Goal: Find specific page/section: Find specific page/section

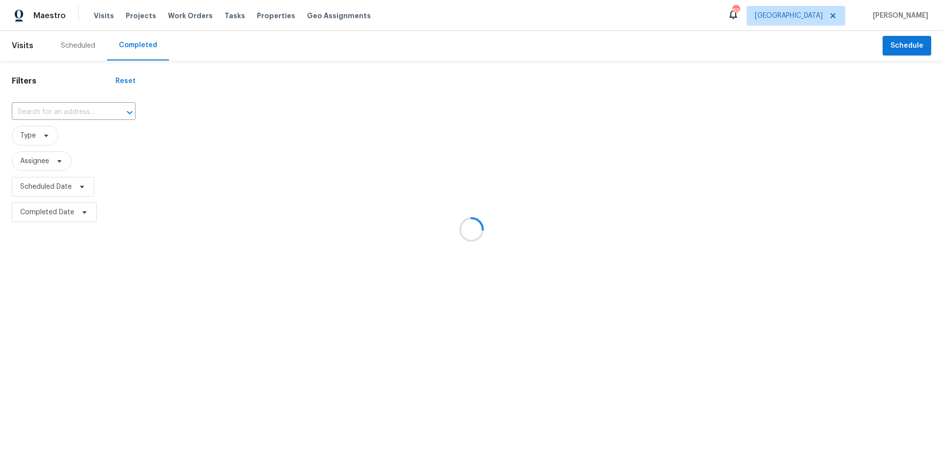
click at [823, 19] on div at bounding box center [471, 229] width 943 height 459
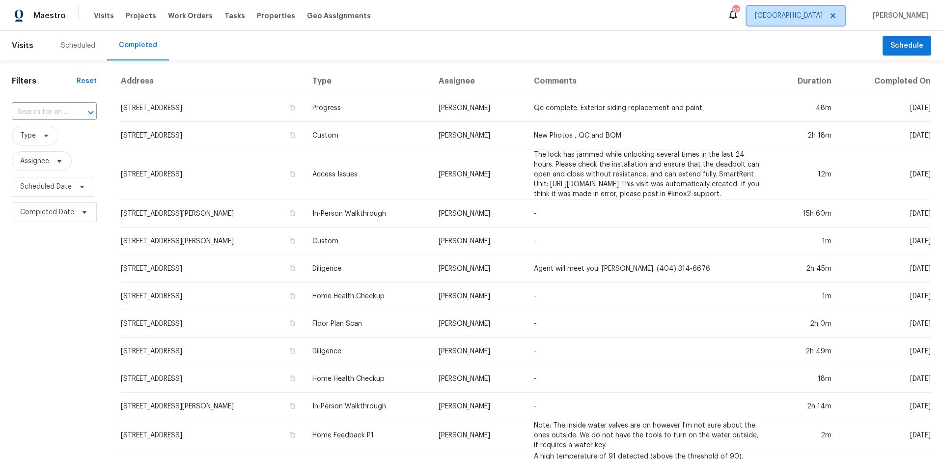
click at [823, 14] on span "[GEOGRAPHIC_DATA]" at bounding box center [789, 16] width 68 height 10
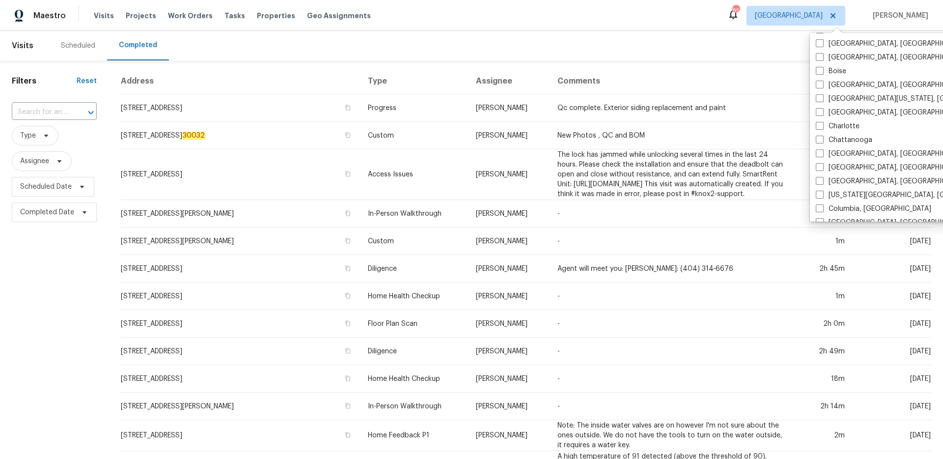
scroll to position [194, 0]
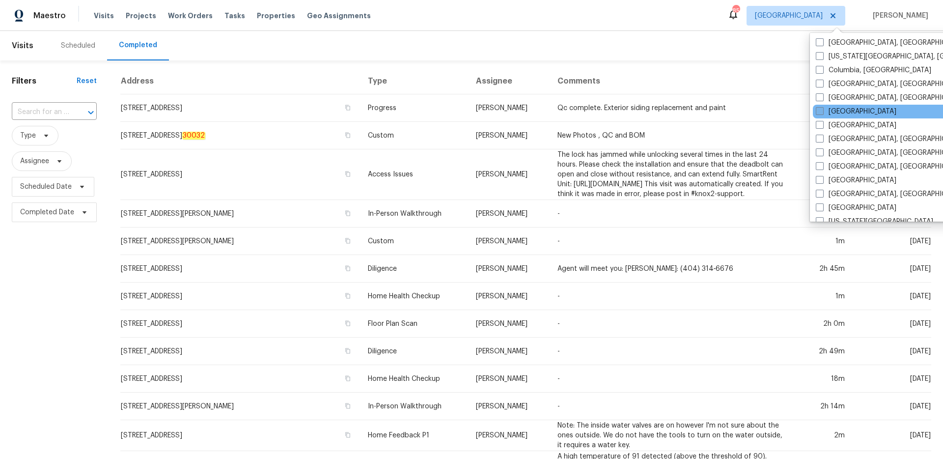
click at [821, 111] on span at bounding box center [820, 111] width 8 height 8
click at [821, 111] on input "[GEOGRAPHIC_DATA]" at bounding box center [819, 110] width 6 height 6
checkbox input "true"
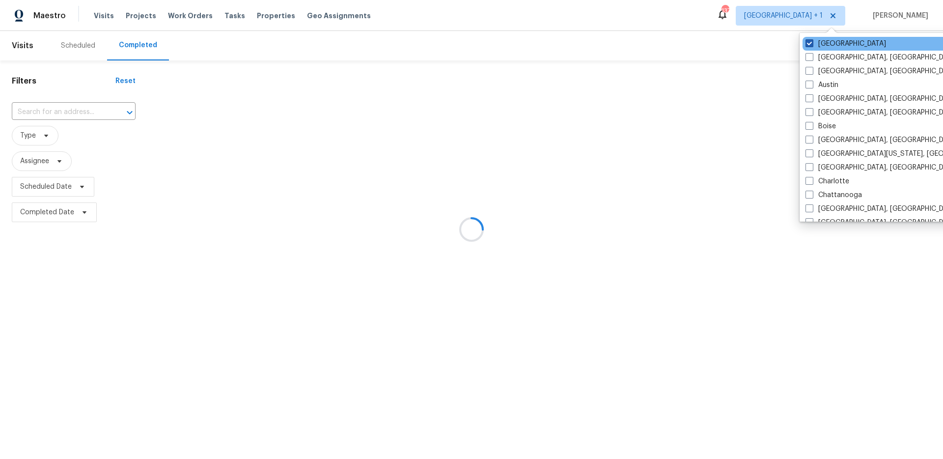
click at [819, 47] on label "[GEOGRAPHIC_DATA]" at bounding box center [846, 44] width 81 height 10
click at [812, 45] on input "[GEOGRAPHIC_DATA]" at bounding box center [809, 42] width 6 height 6
checkbox input "false"
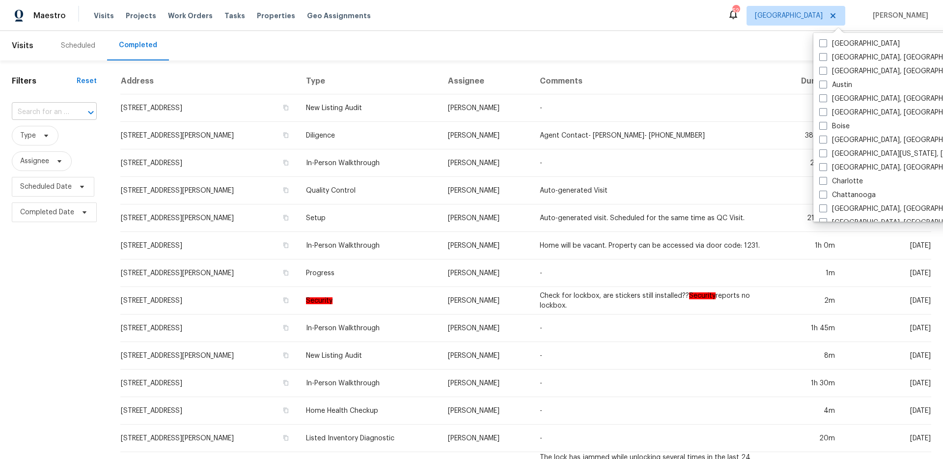
click at [53, 106] on input "text" at bounding box center [40, 112] width 57 height 15
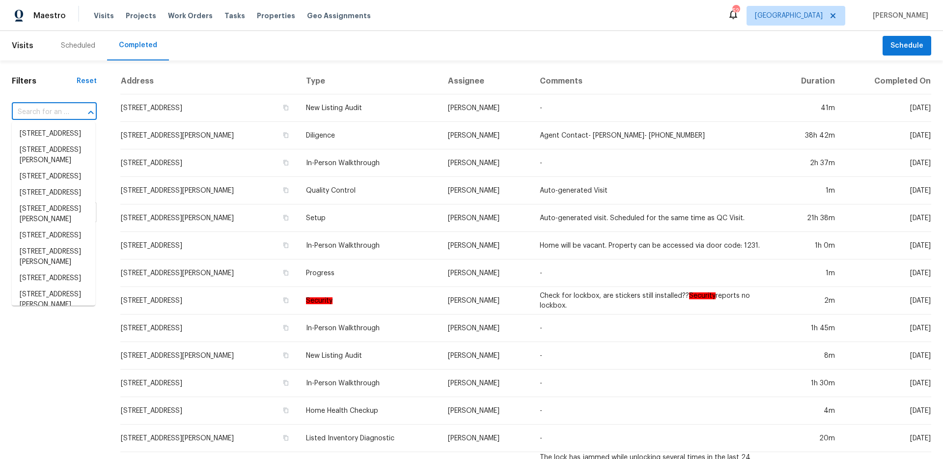
paste input "[STREET_ADDRESS][PERSON_NAME]"
type input "[STREET_ADDRESS][PERSON_NAME]"
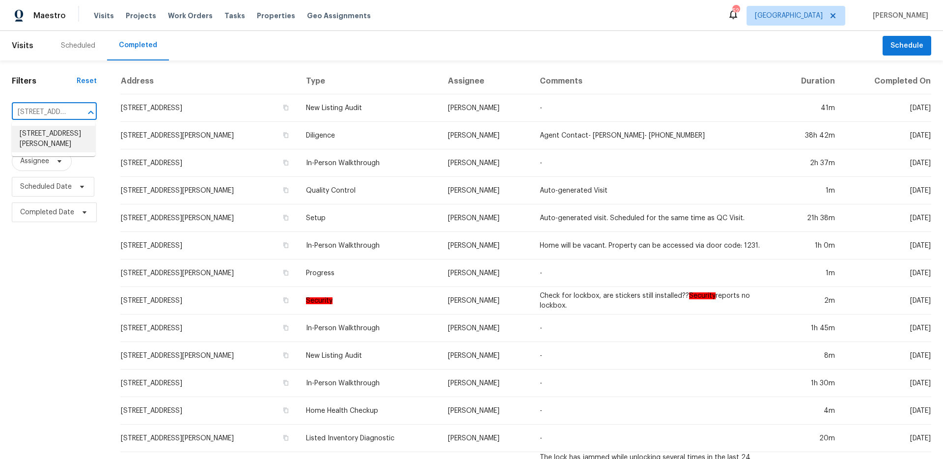
click at [53, 144] on li "[STREET_ADDRESS][PERSON_NAME]" at bounding box center [54, 139] width 84 height 27
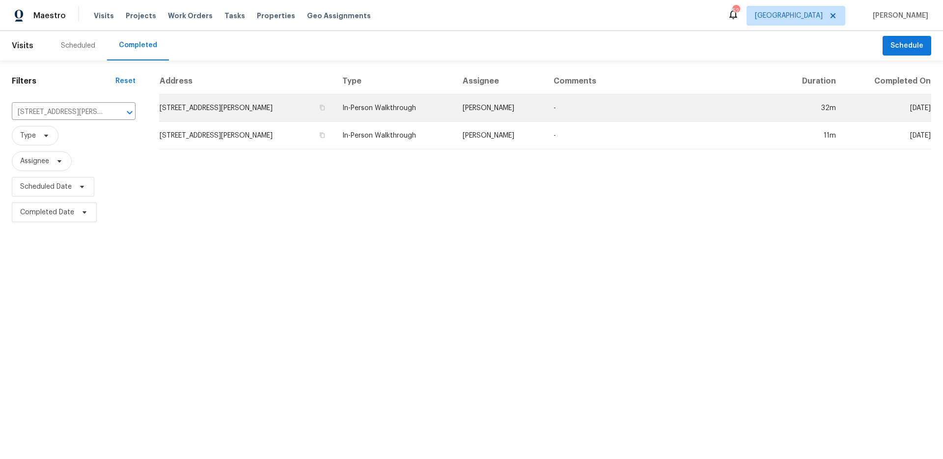
click at [394, 112] on td "In-Person Walkthrough" at bounding box center [395, 108] width 120 height 28
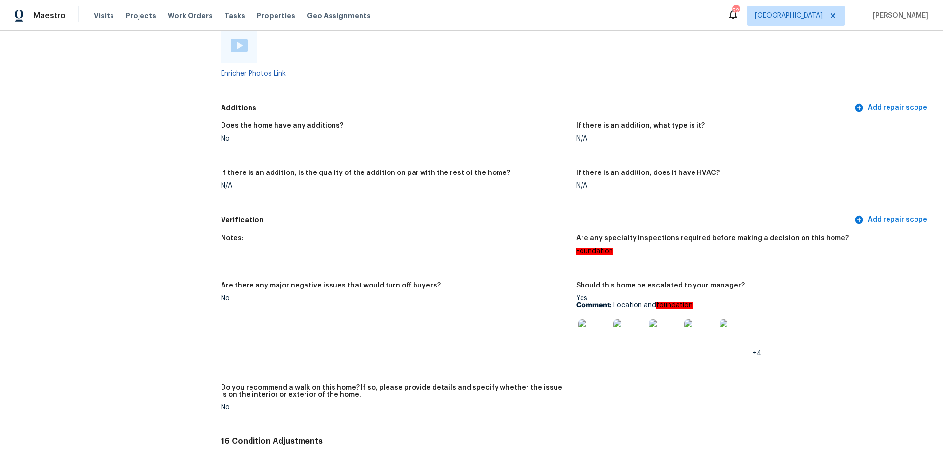
scroll to position [2105, 0]
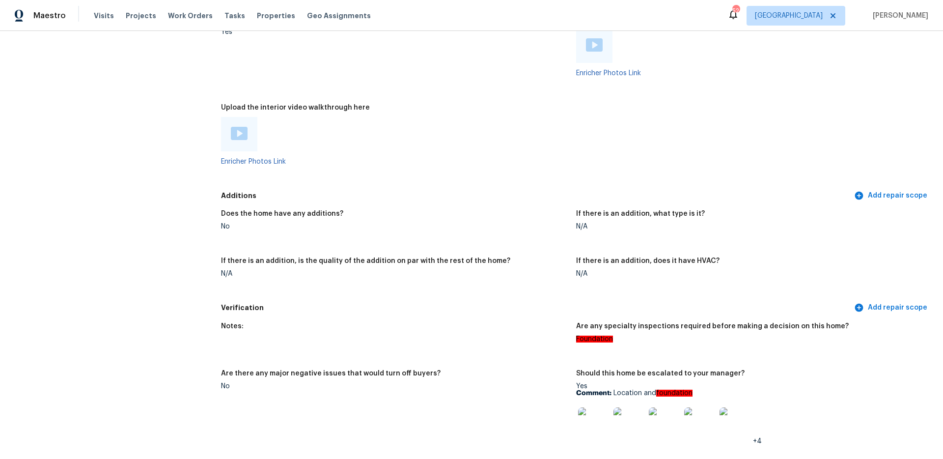
click at [231, 132] on img at bounding box center [239, 133] width 17 height 13
click at [821, 21] on span "[GEOGRAPHIC_DATA]" at bounding box center [796, 16] width 99 height 20
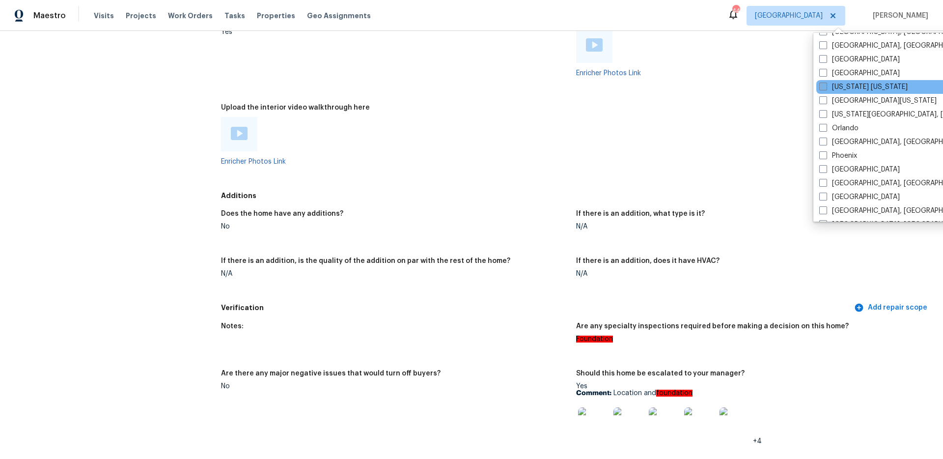
scroll to position [460, 0]
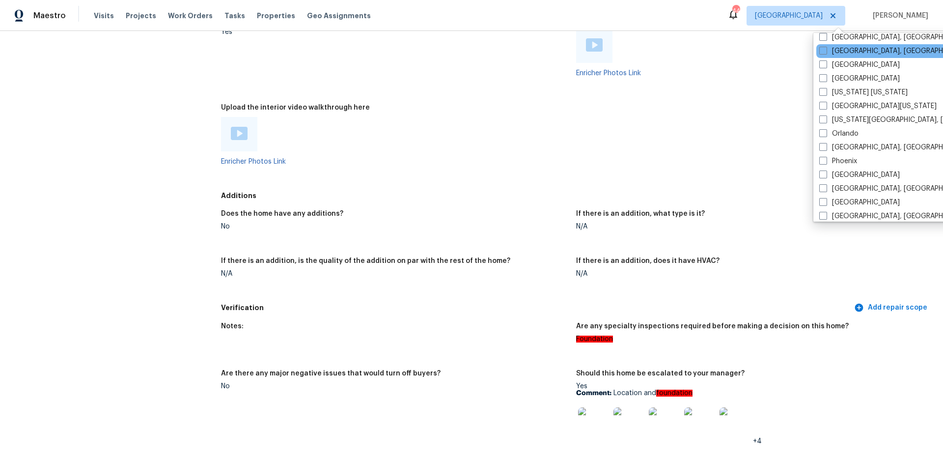
click at [816, 49] on div "[GEOGRAPHIC_DATA], [GEOGRAPHIC_DATA]" at bounding box center [915, 51] width 198 height 14
click at [821, 49] on span at bounding box center [823, 51] width 8 height 8
click at [821, 49] on input "[GEOGRAPHIC_DATA], [GEOGRAPHIC_DATA]" at bounding box center [822, 49] width 6 height 6
checkbox input "true"
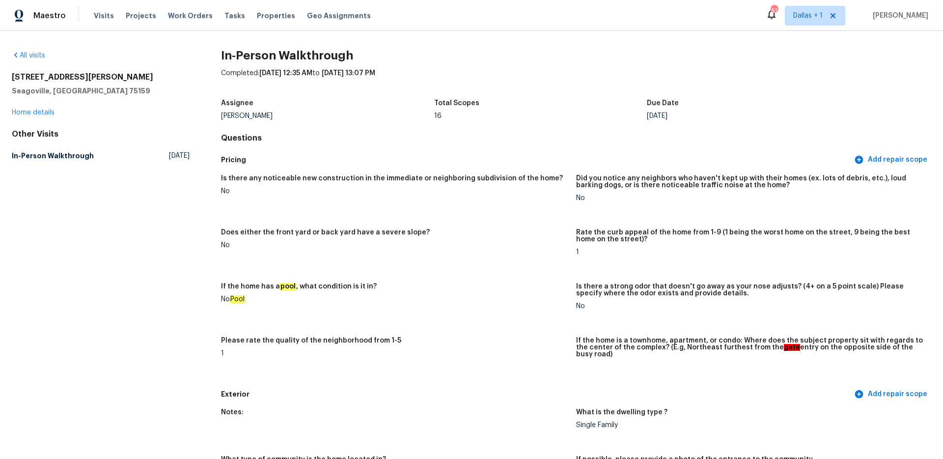
click at [25, 45] on div "All visits [STREET_ADDRESS][PERSON_NAME] Home details Other Visits In-Person Wa…" at bounding box center [471, 245] width 943 height 428
click at [27, 54] on link "All visits" at bounding box center [28, 55] width 33 height 7
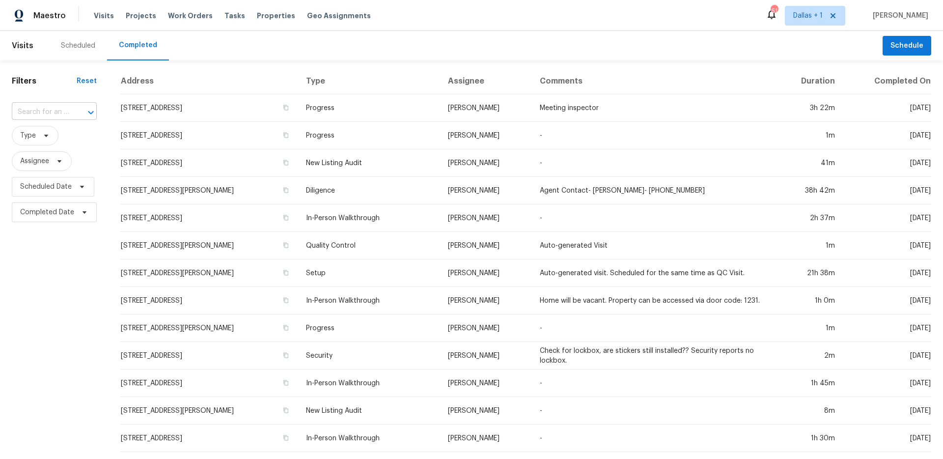
click at [54, 112] on input "text" at bounding box center [40, 112] width 57 height 15
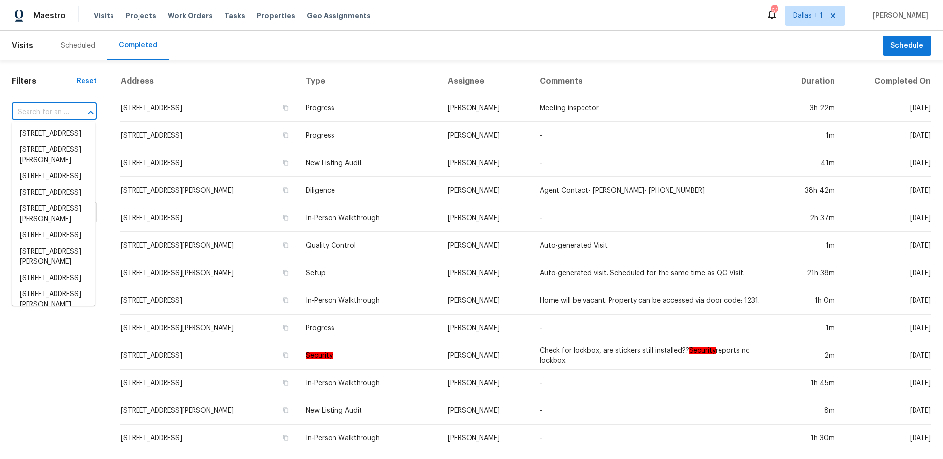
paste input "[STREET_ADDRESS]"
type input "[STREET_ADDRESS]"
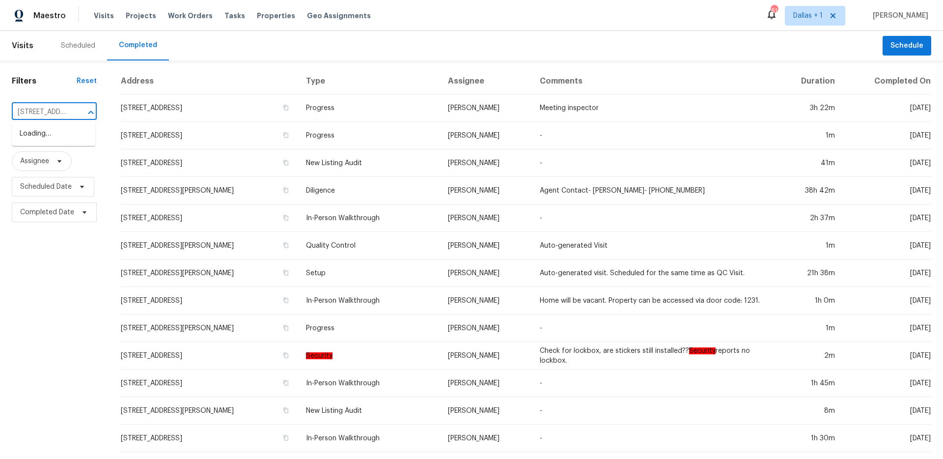
scroll to position [0, 2]
click at [62, 142] on li "[STREET_ADDRESS]" at bounding box center [54, 134] width 84 height 16
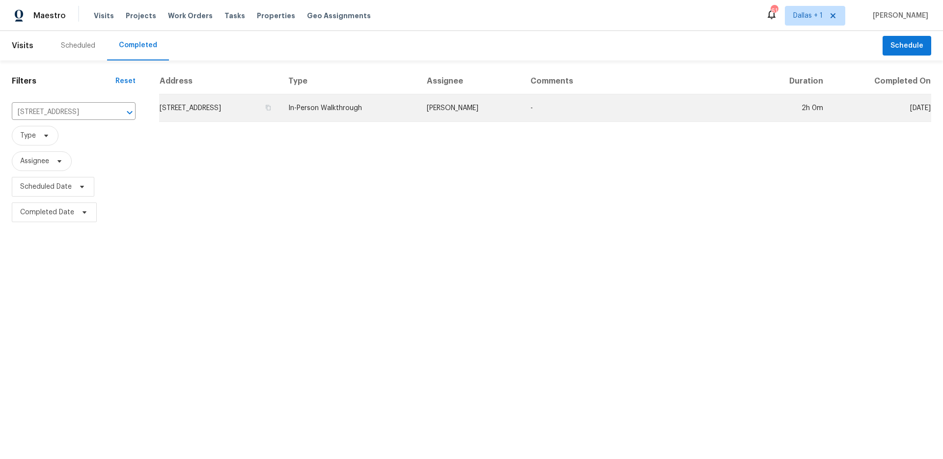
click at [419, 120] on td "In-Person Walkthrough" at bounding box center [349, 108] width 138 height 28
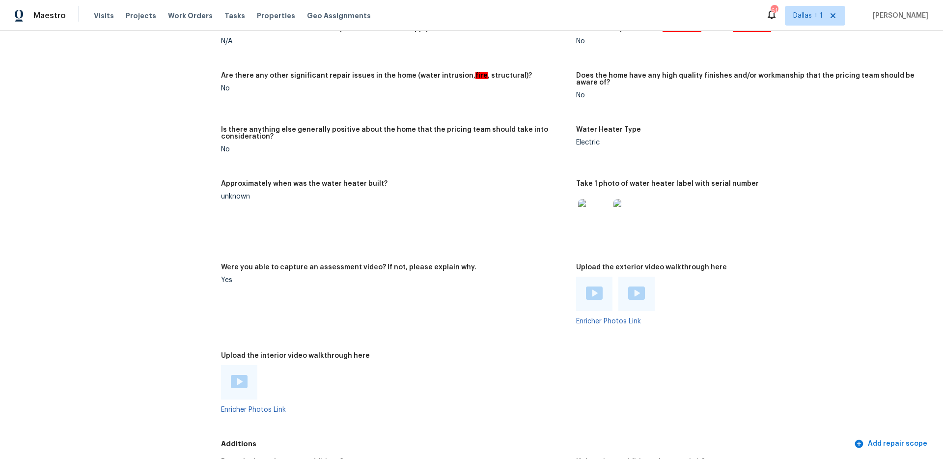
scroll to position [2091, 0]
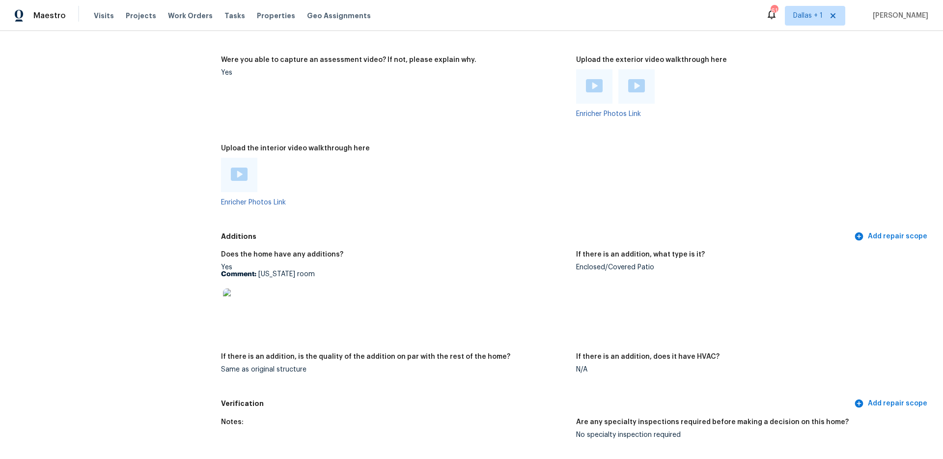
click at [239, 168] on img at bounding box center [239, 174] width 17 height 13
click at [248, 294] on img at bounding box center [238, 303] width 31 height 31
